Goal: Navigation & Orientation: Find specific page/section

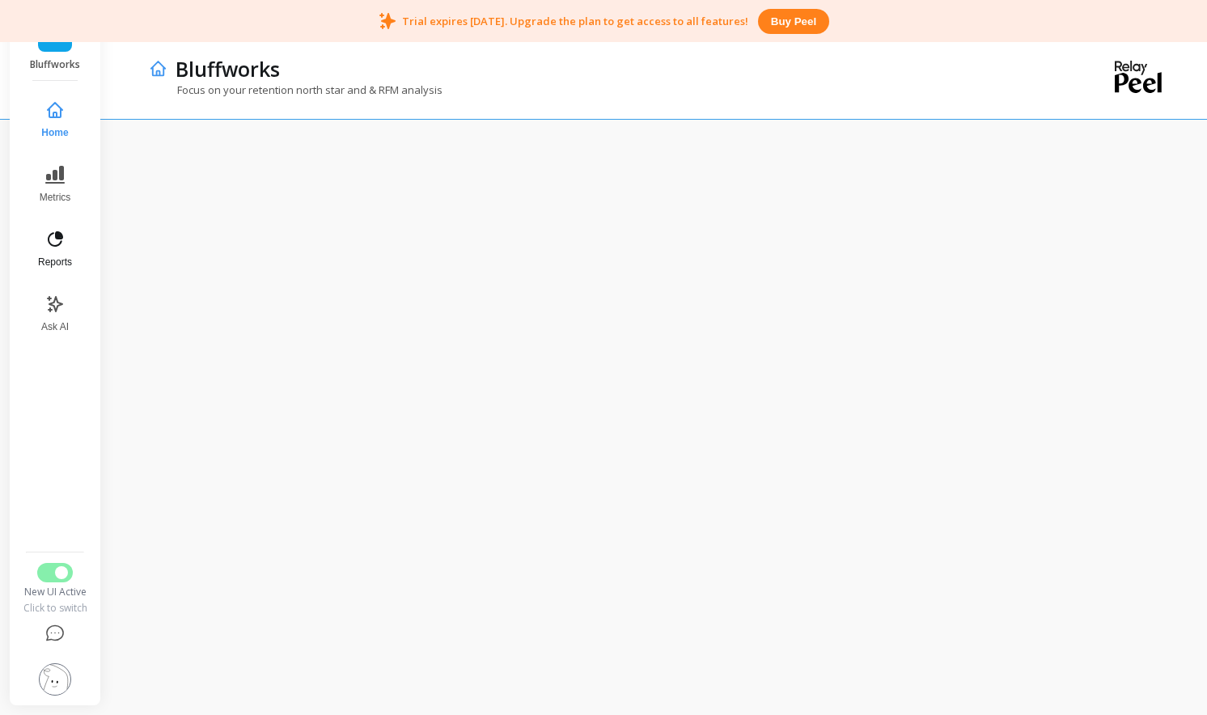
click at [53, 228] on button "Reports" at bounding box center [54, 249] width 53 height 58
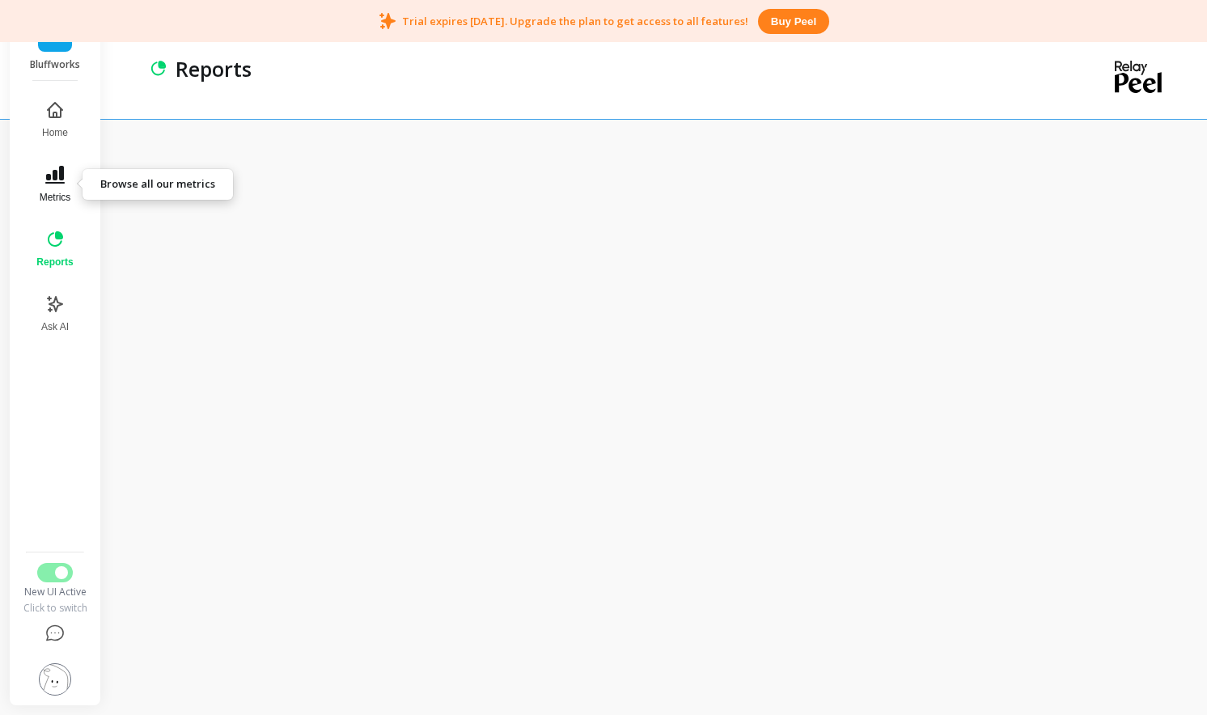
click at [54, 188] on button "Metrics" at bounding box center [55, 184] width 56 height 58
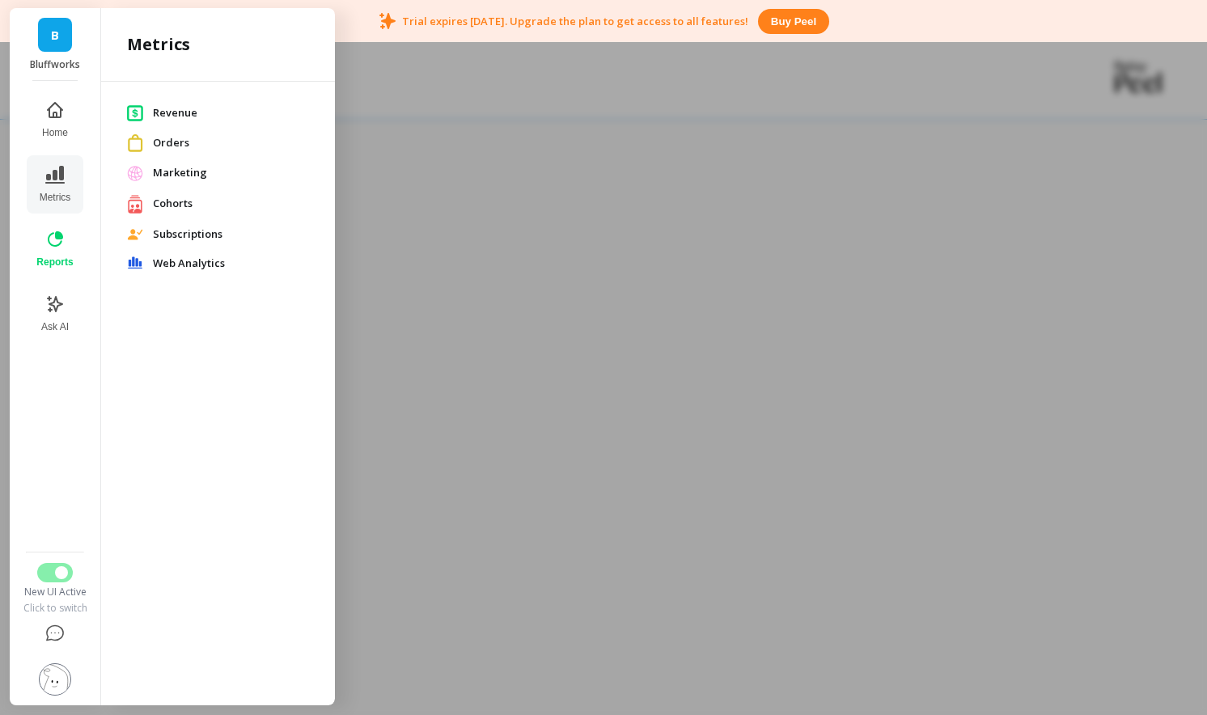
click at [180, 165] on span "Marketing" at bounding box center [231, 173] width 156 height 16
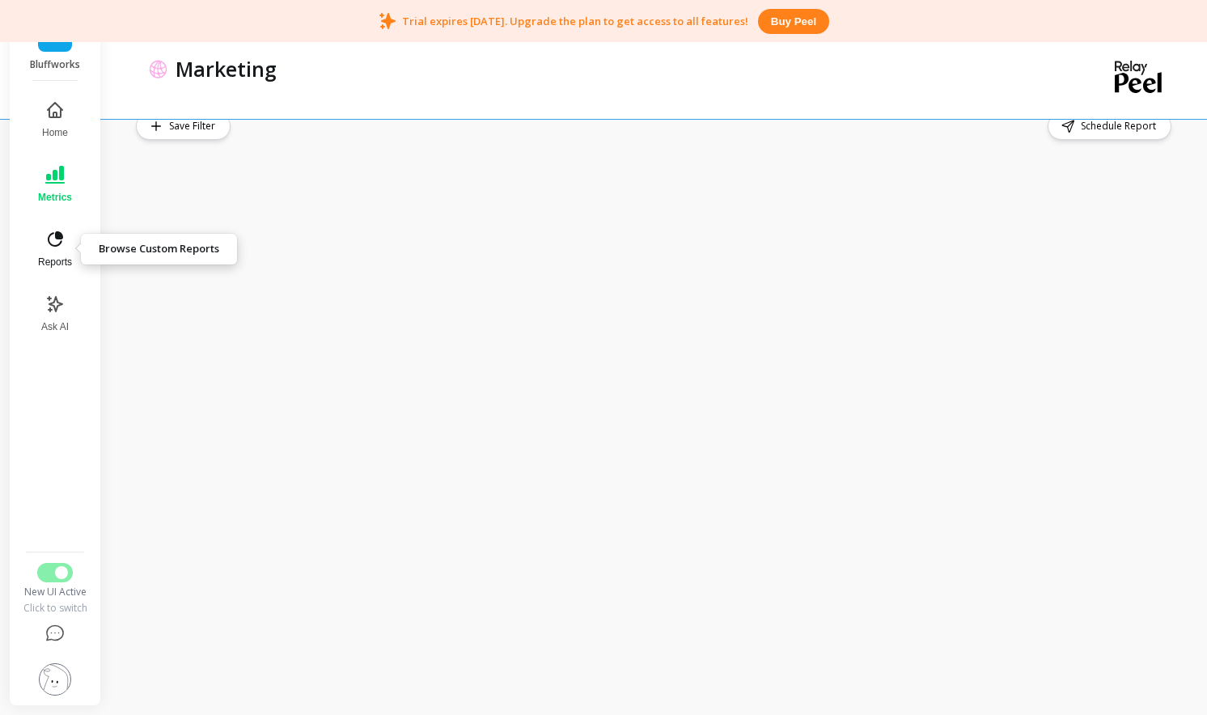
click at [50, 254] on button "Reports" at bounding box center [54, 249] width 53 height 58
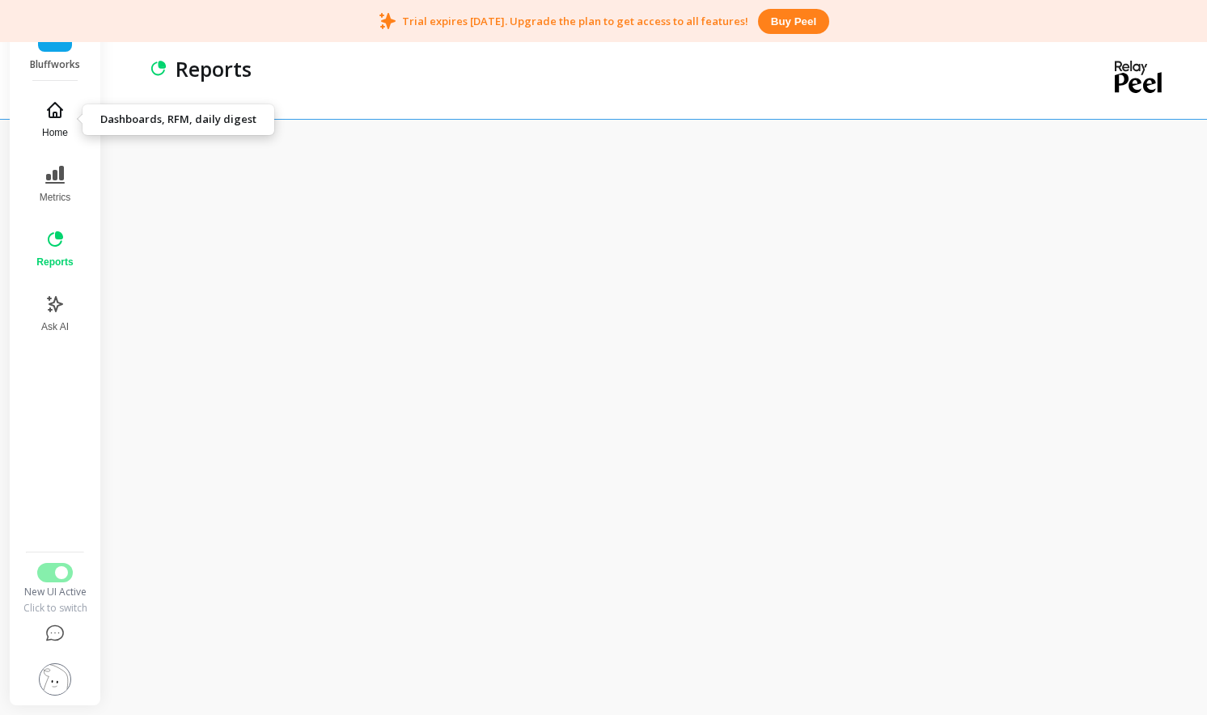
click at [45, 116] on icon at bounding box center [54, 109] width 19 height 19
click at [60, 114] on icon at bounding box center [55, 110] width 15 height 15
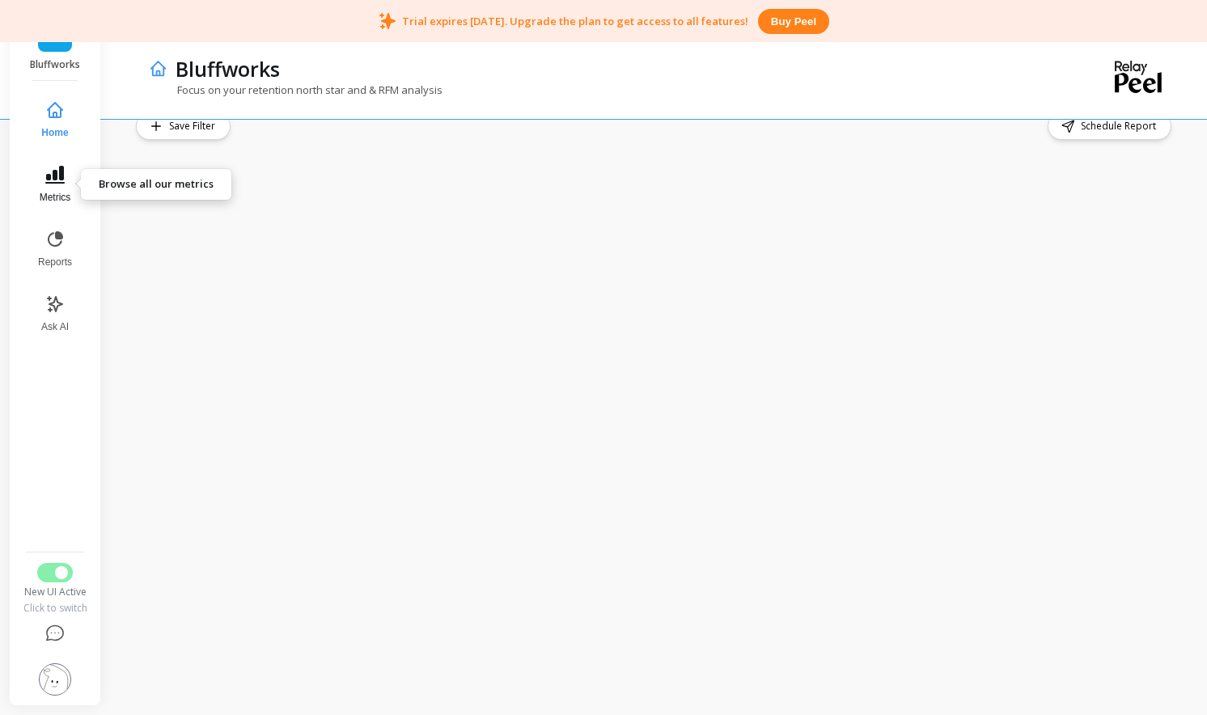
click at [40, 203] on span "Metrics" at bounding box center [56, 197] width 32 height 13
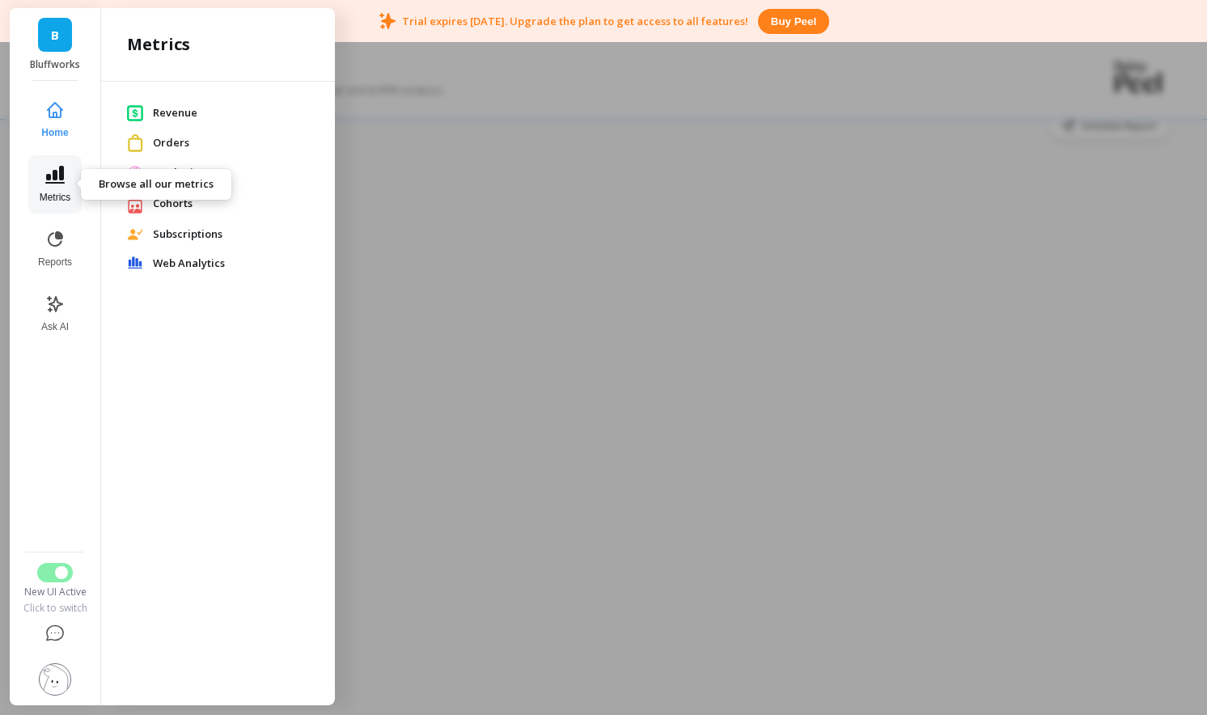
click at [40, 203] on span "Metrics" at bounding box center [56, 197] width 32 height 13
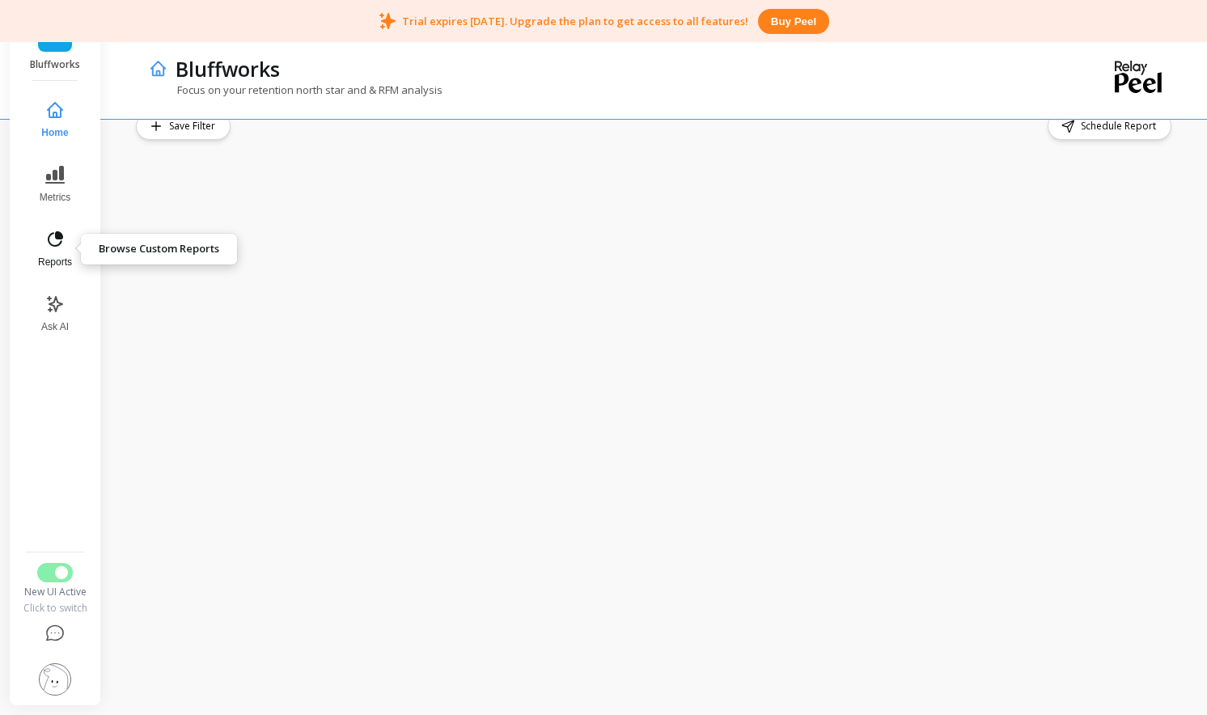
click at [52, 245] on icon at bounding box center [55, 238] width 15 height 15
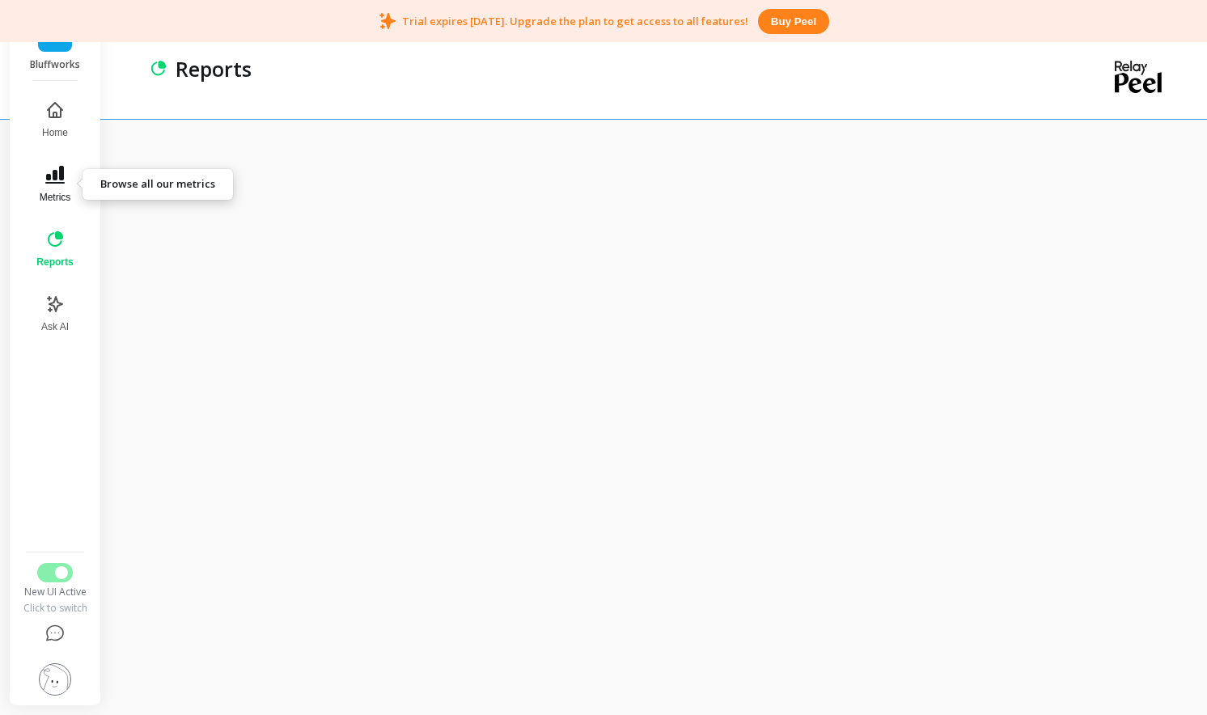
click at [61, 183] on icon at bounding box center [54, 175] width 19 height 18
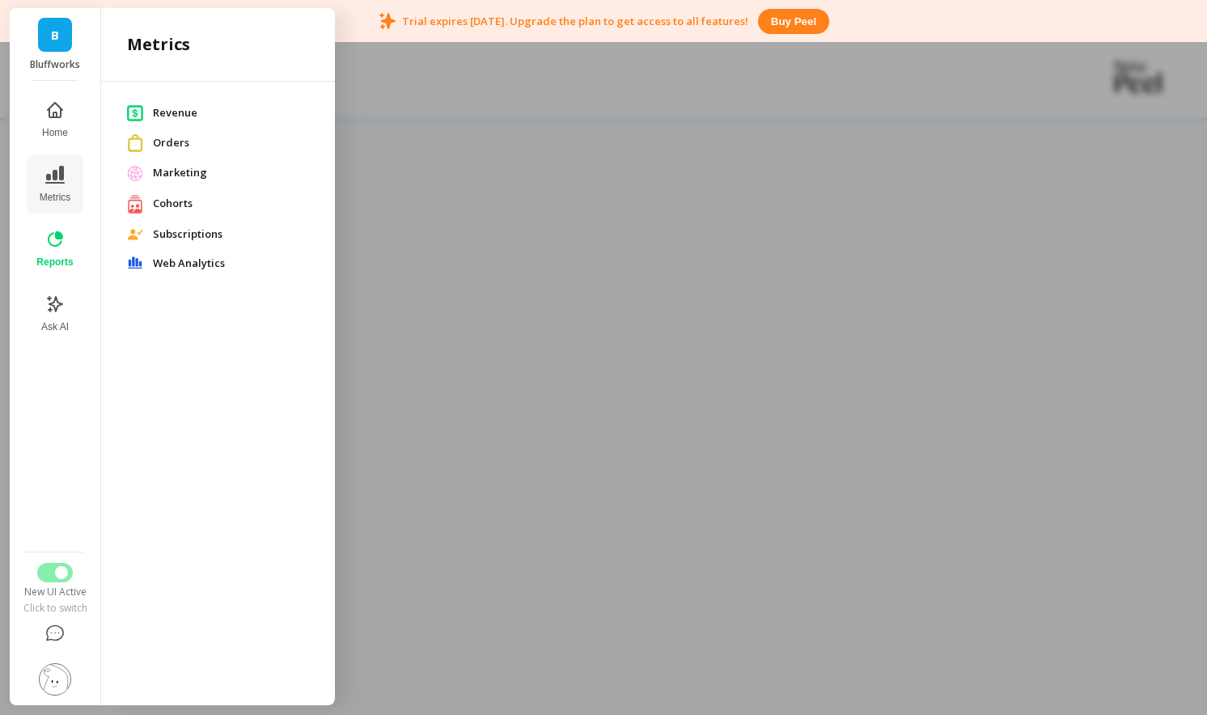
click at [390, 328] on div at bounding box center [603, 357] width 1207 height 715
